Goal: Check status: Check status

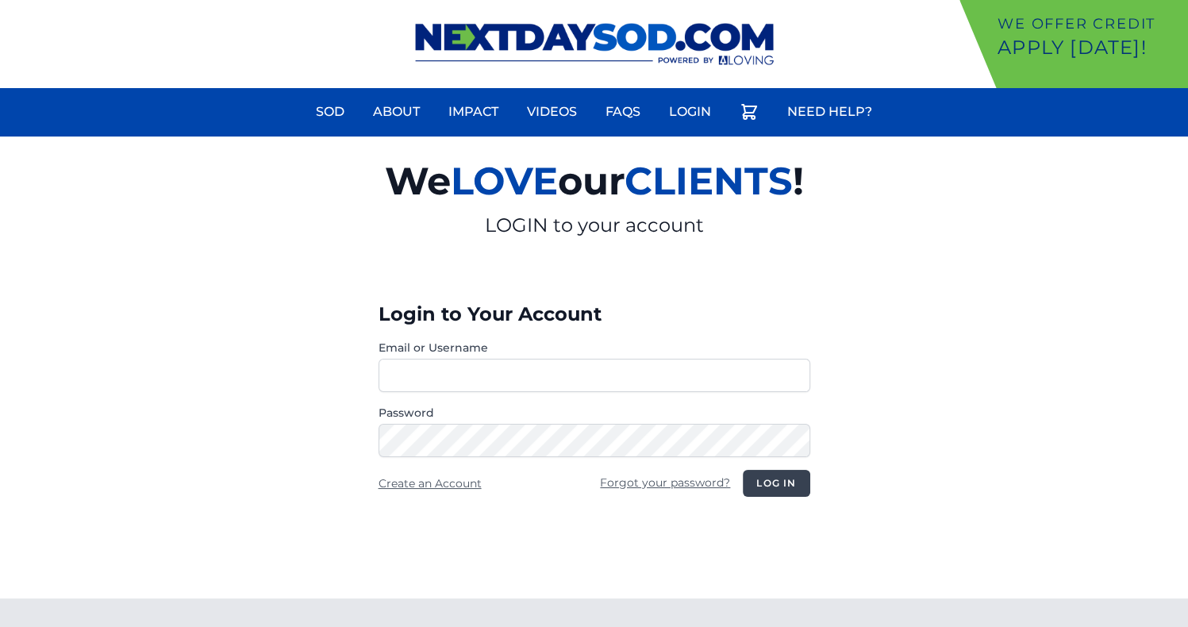
type input "**********"
click at [760, 478] on button "Log in" at bounding box center [776, 483] width 67 height 27
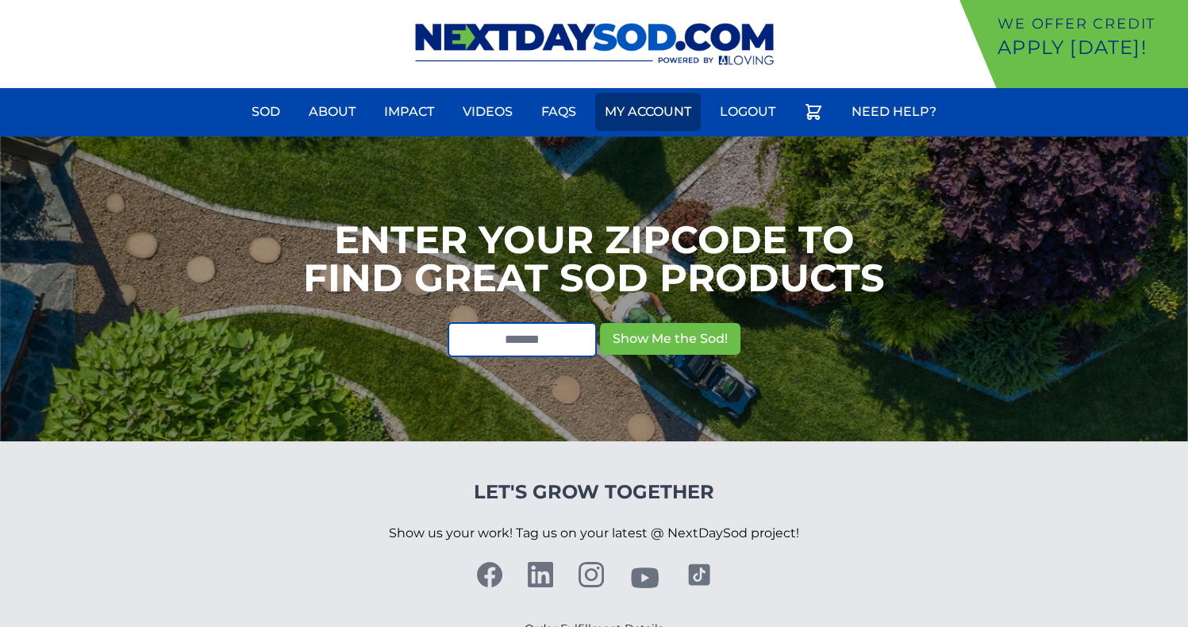
click at [657, 118] on link "My Account" at bounding box center [648, 112] width 106 height 38
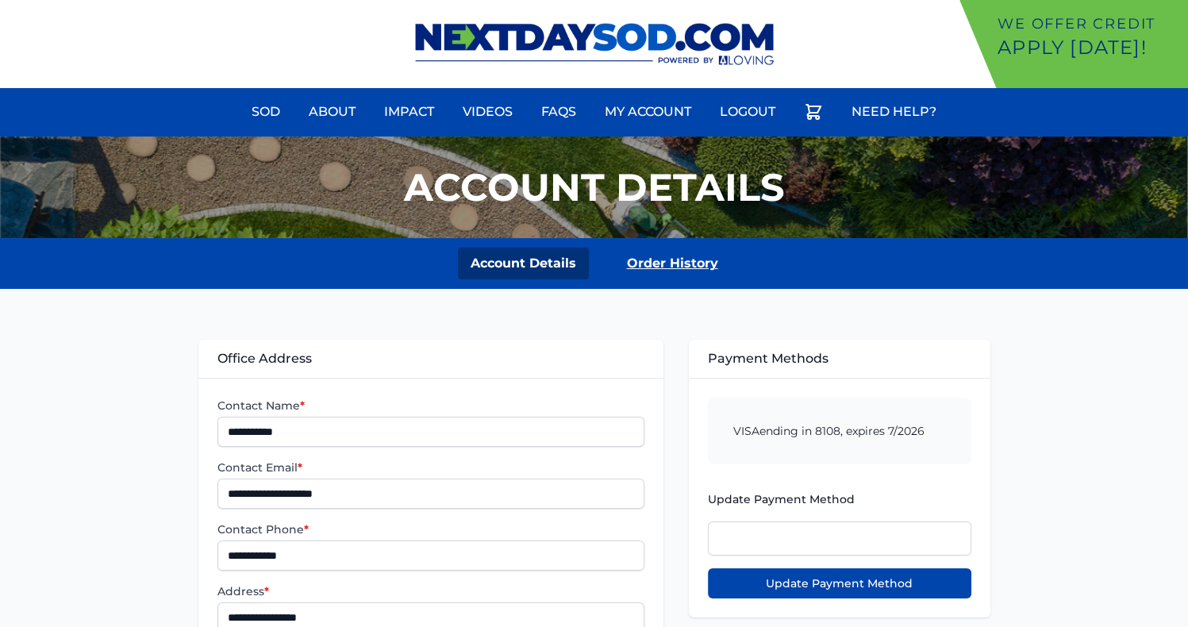
click at [654, 268] on link "Order History" at bounding box center [672, 264] width 117 height 32
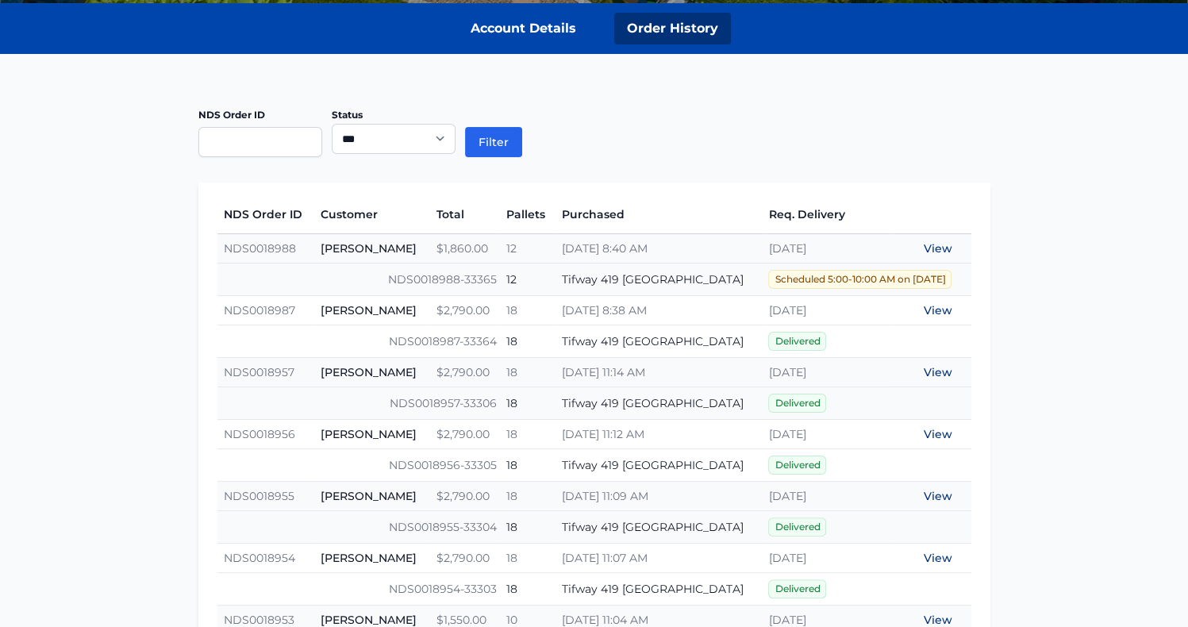
scroll to position [306, 0]
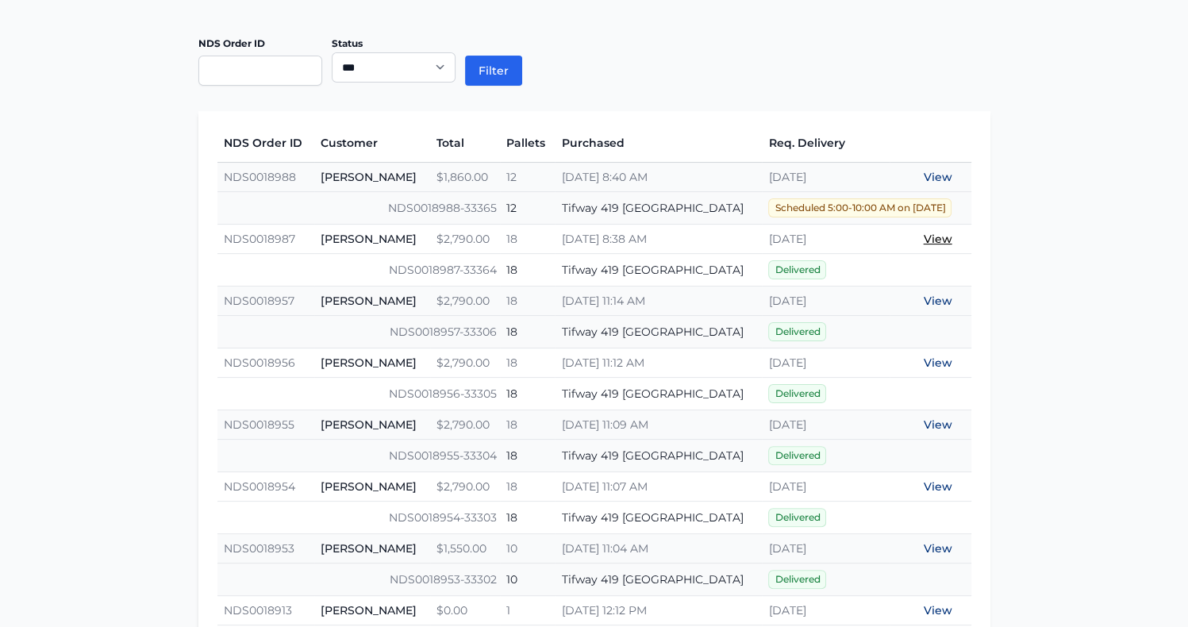
click at [948, 236] on link "View" at bounding box center [938, 239] width 29 height 14
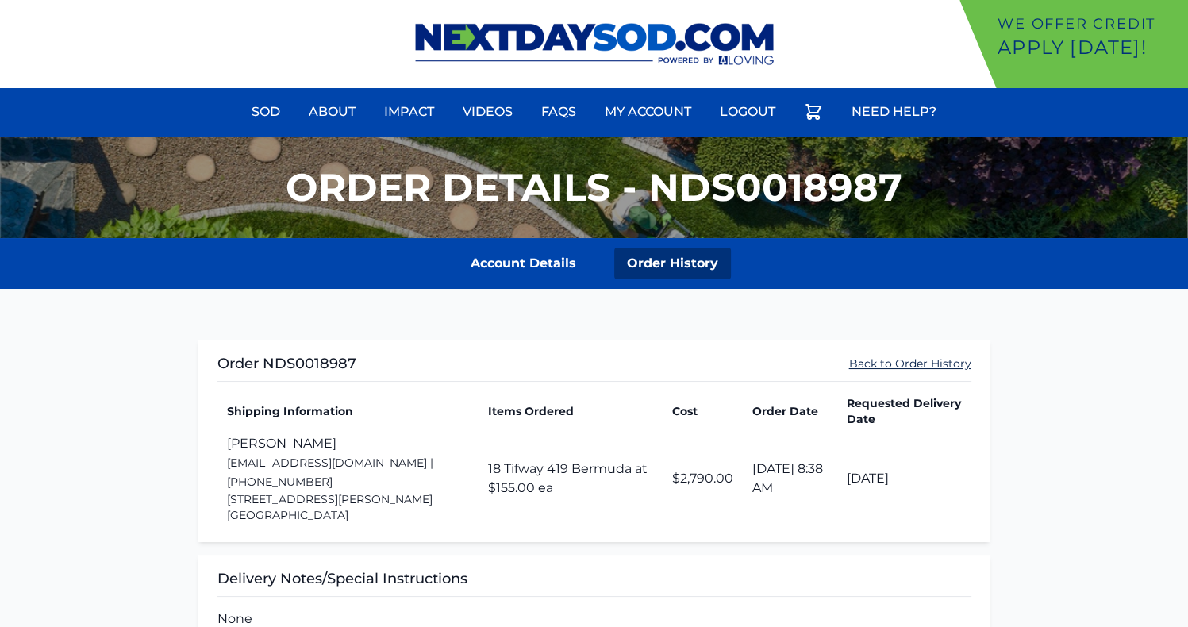
click at [933, 363] on link "Back to Order History" at bounding box center [910, 364] width 122 height 16
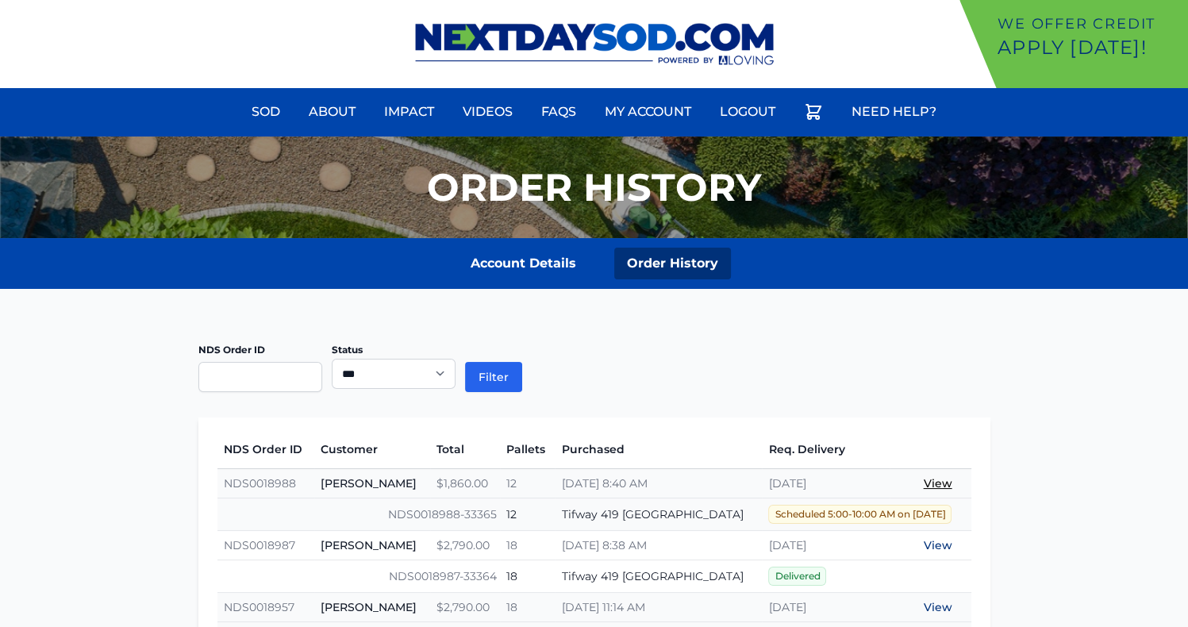
click at [937, 476] on link "View" at bounding box center [938, 483] width 29 height 14
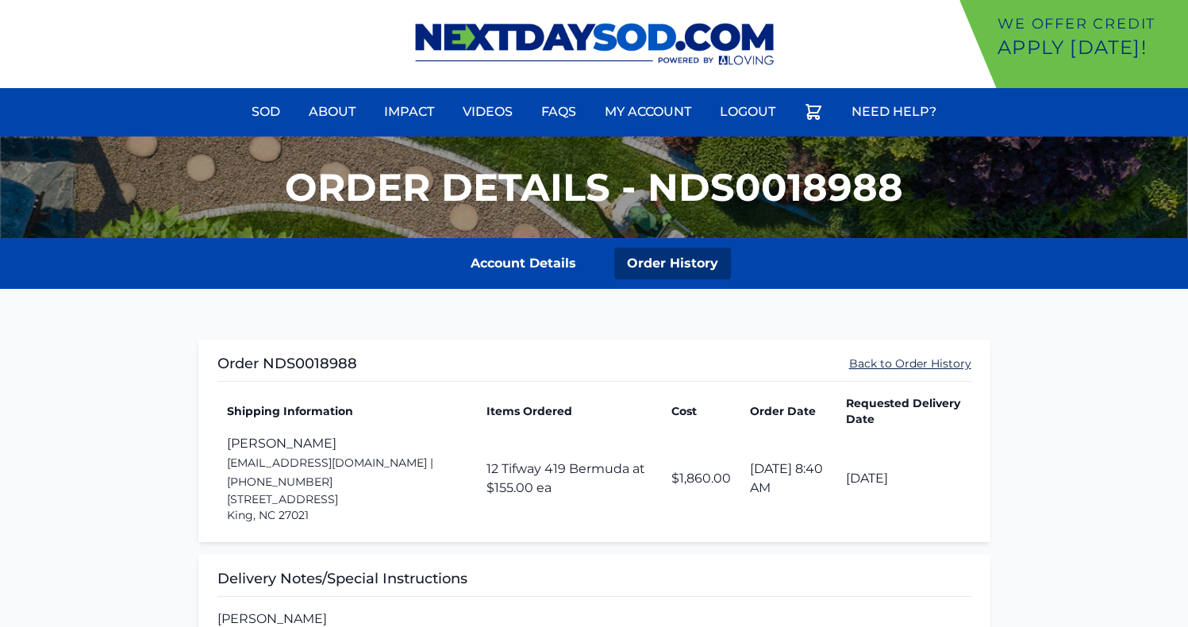
click at [895, 366] on link "Back to Order History" at bounding box center [910, 364] width 122 height 16
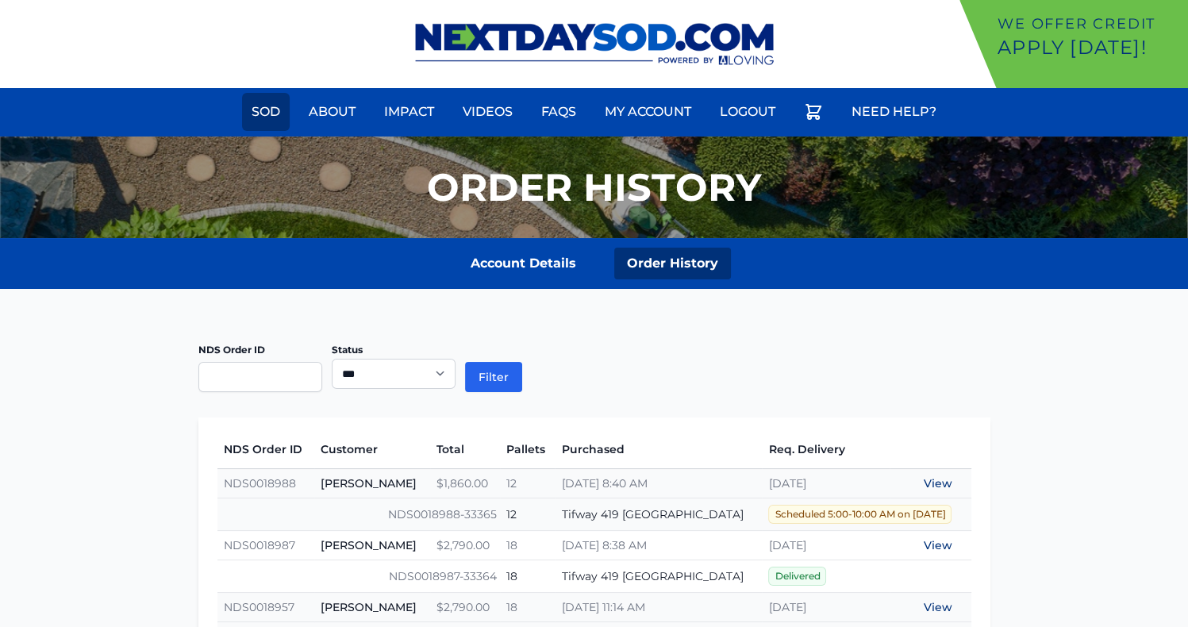
click at [270, 121] on link "Sod" at bounding box center [266, 112] width 48 height 38
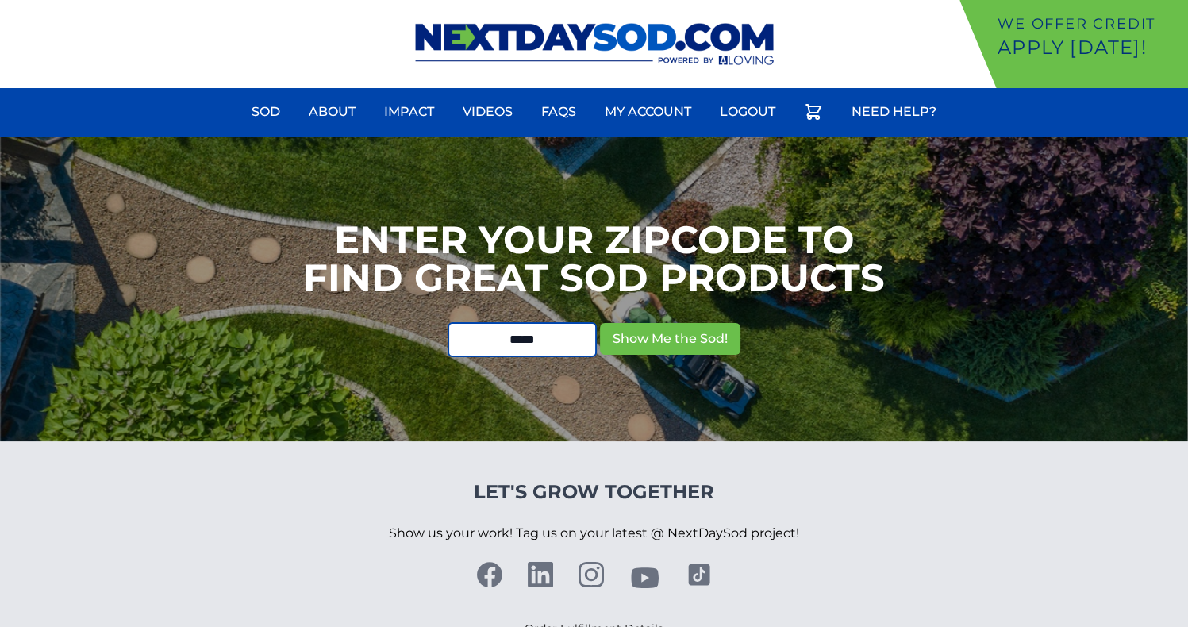
type input "*****"
click at [864, 484] on div "Let's Grow Together Show us your work! Tag us on your latest @ NextDaySod proje…" at bounding box center [594, 558] width 1188 height 159
